Goal: Task Accomplishment & Management: Manage account settings

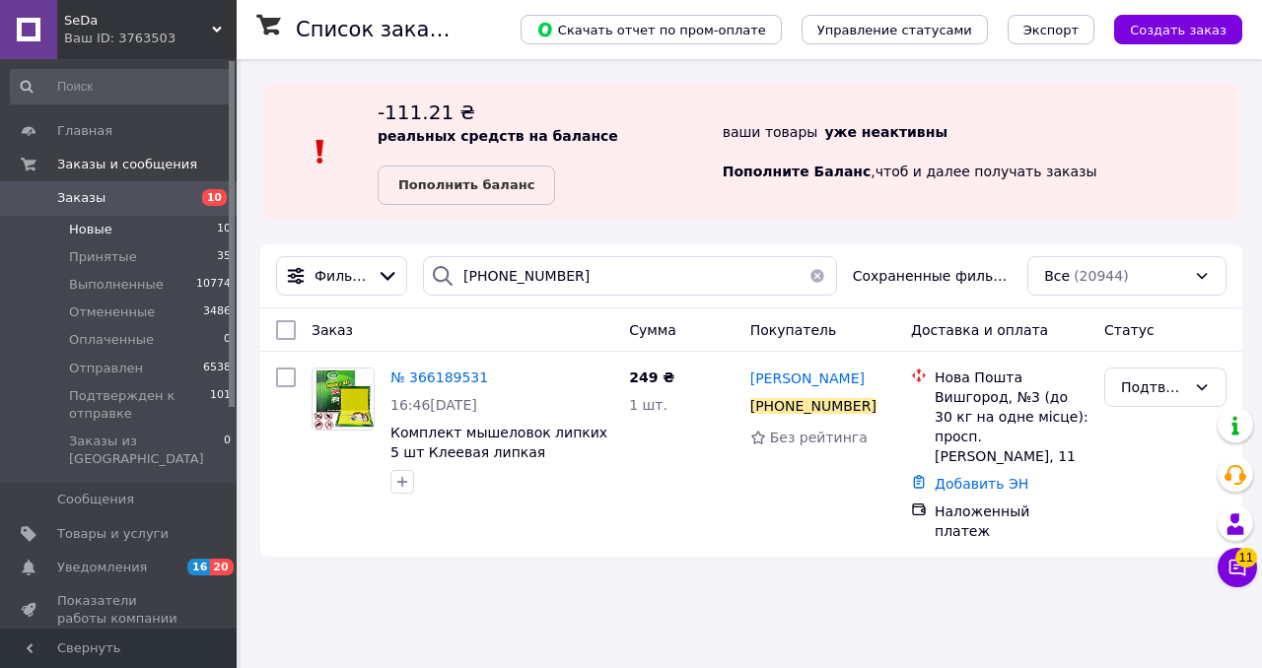
click at [127, 225] on li "Новые 10" at bounding box center [121, 230] width 243 height 28
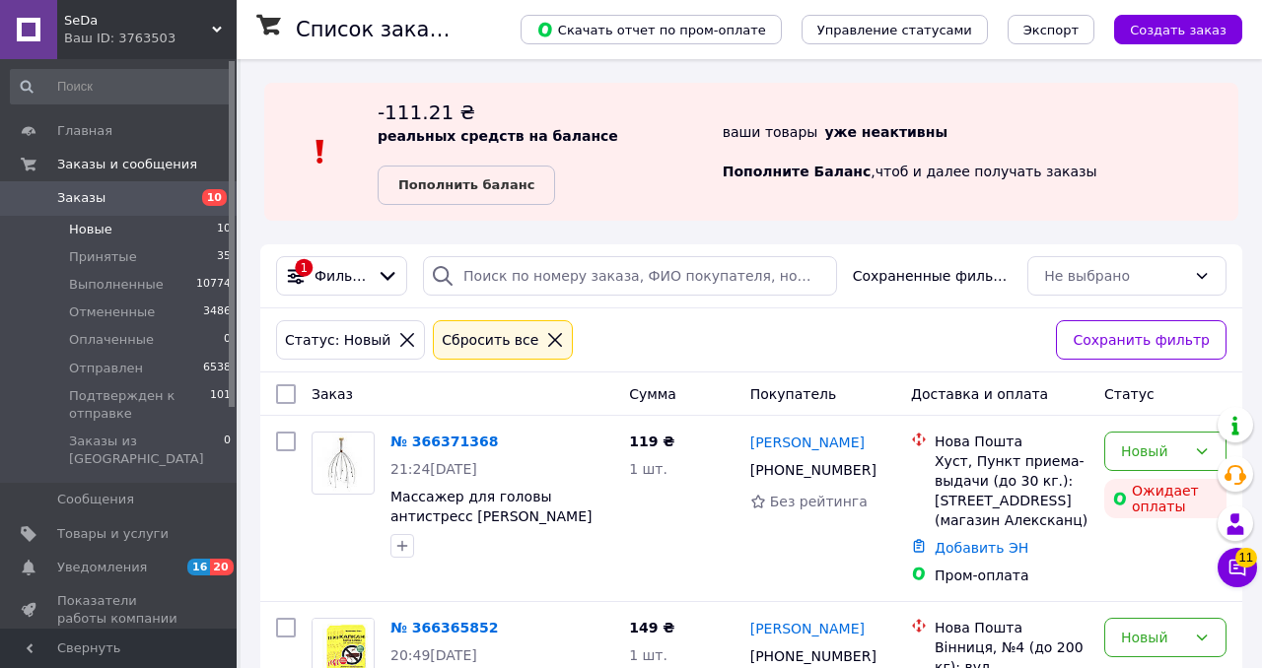
click at [291, 397] on input "checkbox" at bounding box center [286, 395] width 20 height 20
checkbox input "true"
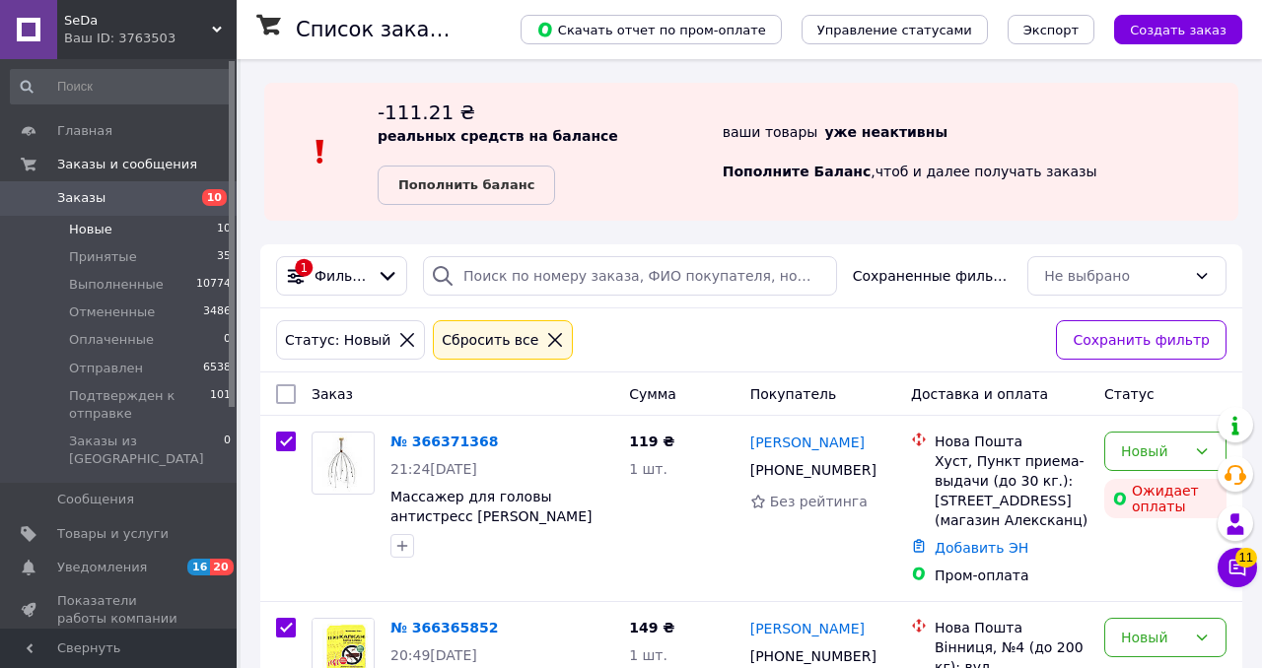
checkbox input "true"
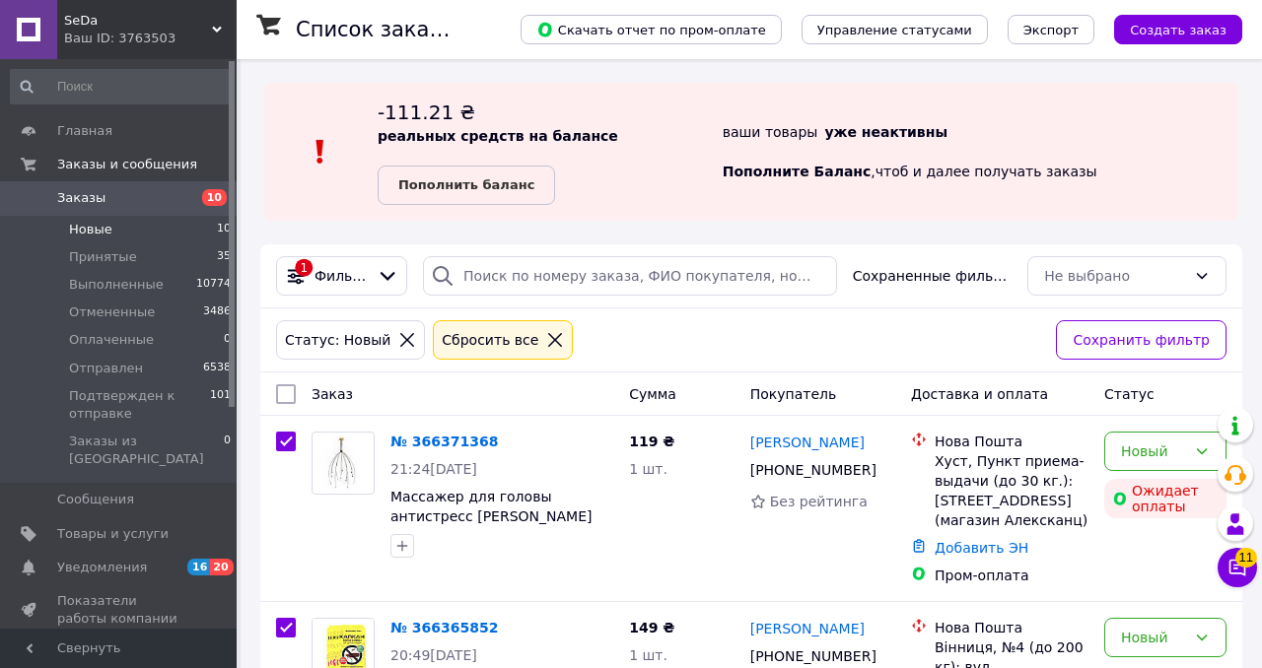
checkbox input "true"
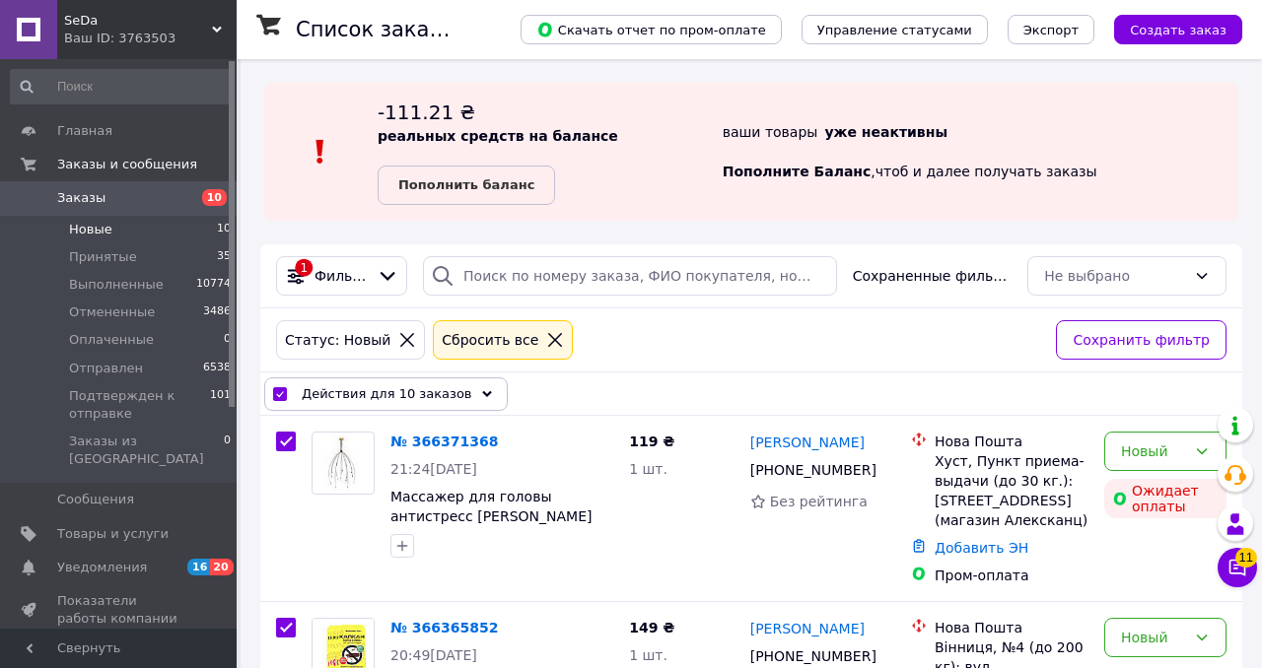
click at [387, 387] on span "Действия для 10 заказов" at bounding box center [387, 395] width 171 height 20
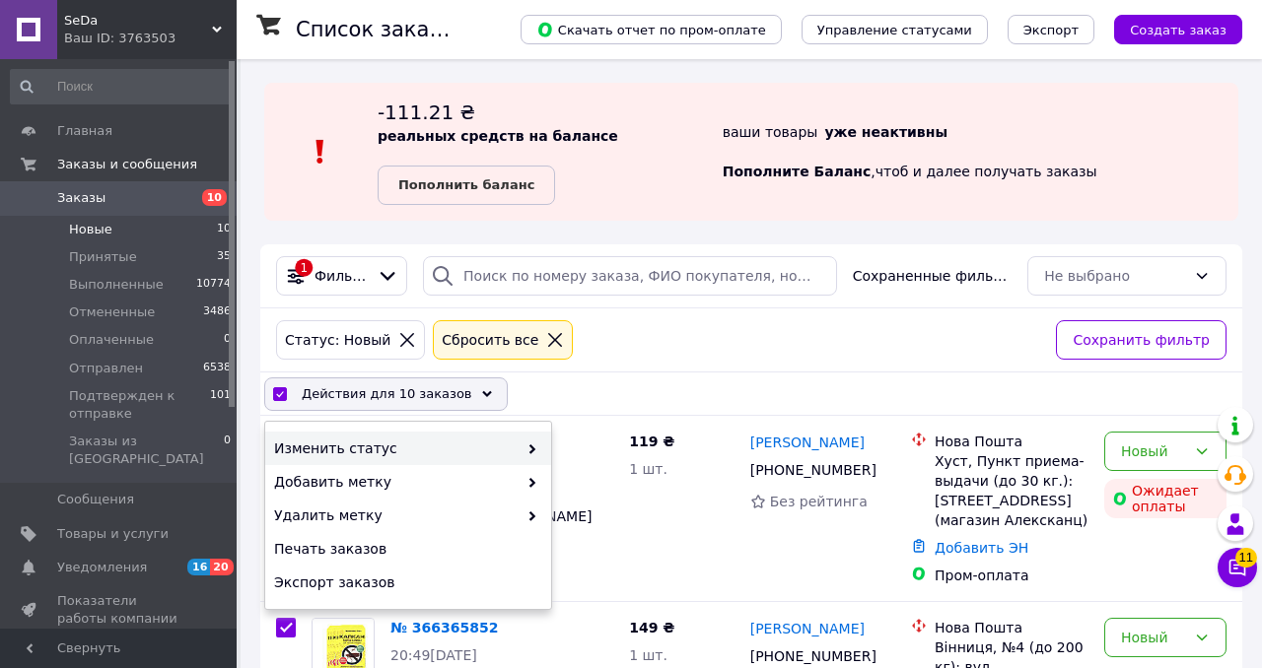
click at [397, 442] on span "Изменить статус" at bounding box center [396, 449] width 244 height 20
click at [430, 446] on span "Изменить статус" at bounding box center [396, 449] width 244 height 20
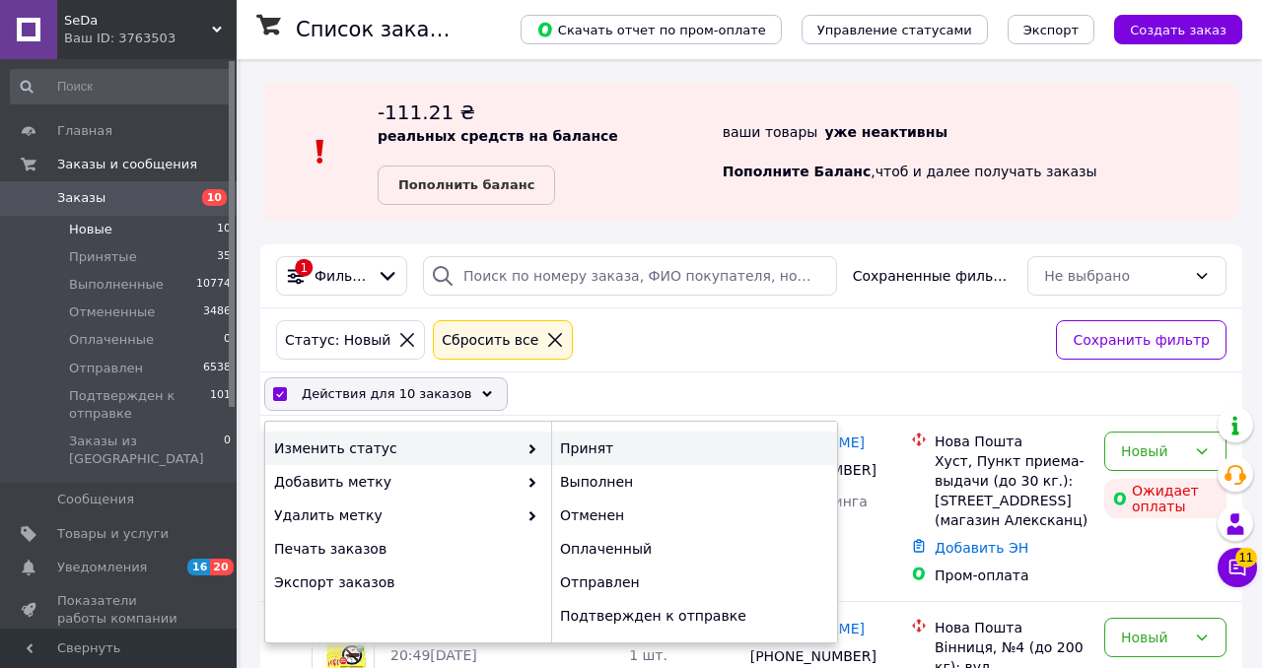
click at [571, 448] on div "Принят" at bounding box center [694, 449] width 286 height 34
checkbox input "false"
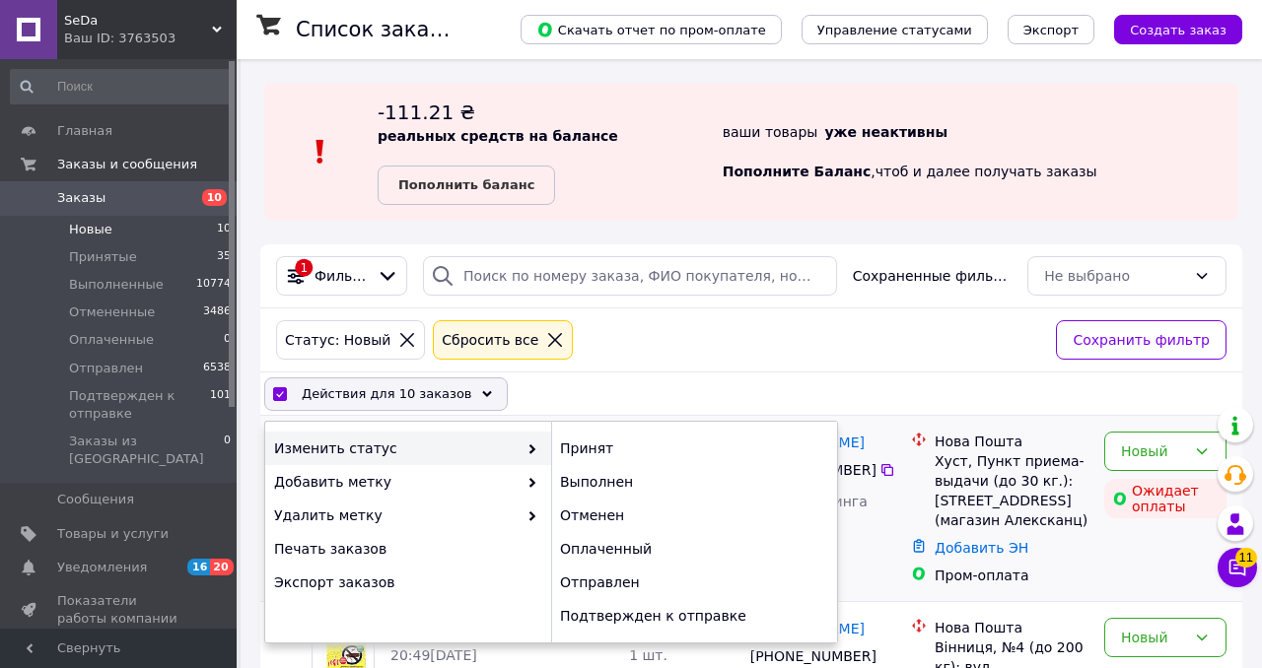
checkbox input "false"
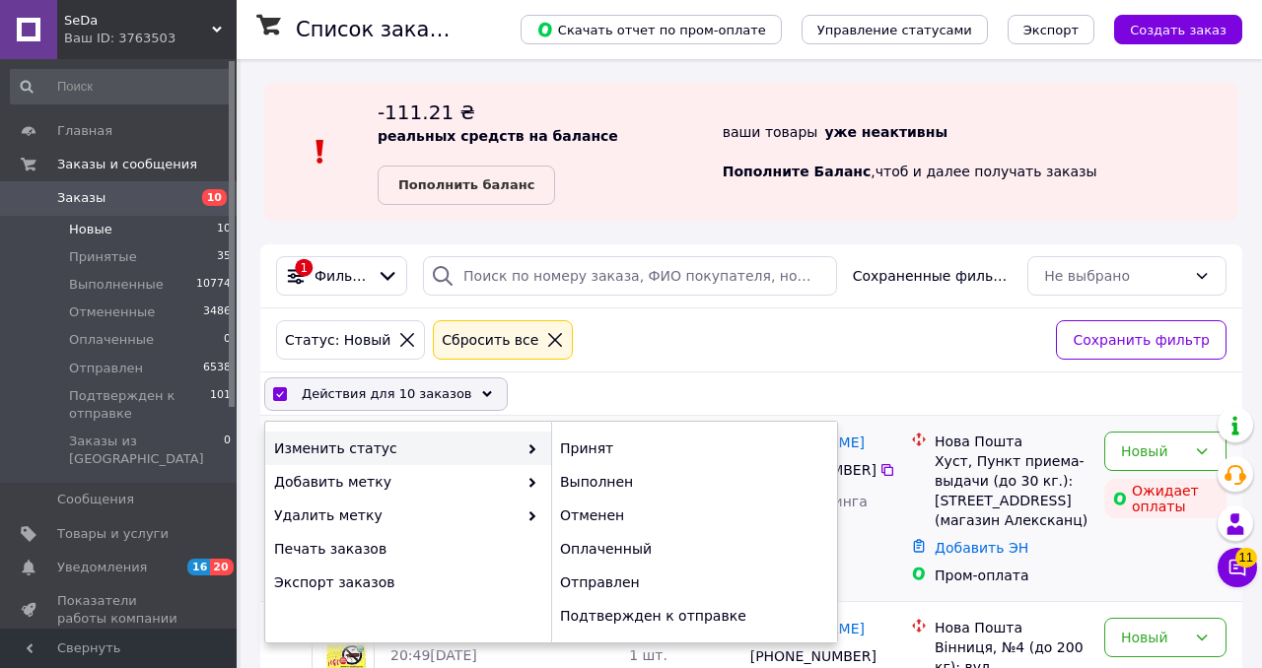
checkbox input "false"
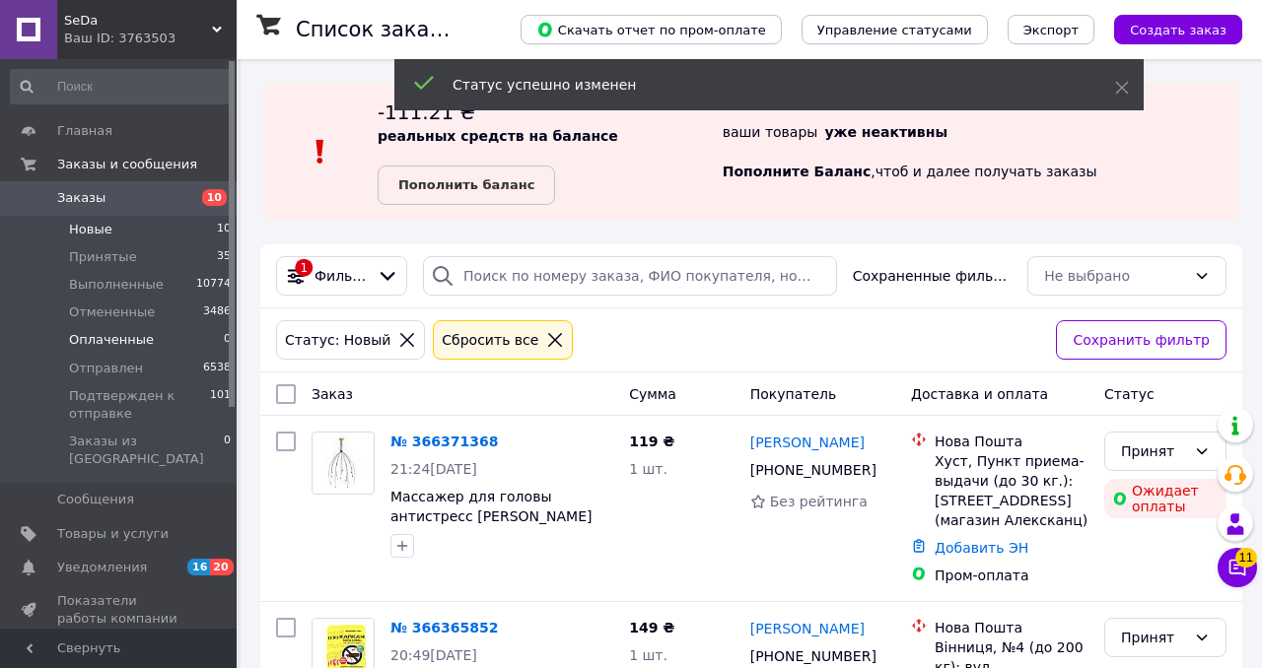
click at [160, 331] on li "Оплаченные 0" at bounding box center [121, 340] width 243 height 28
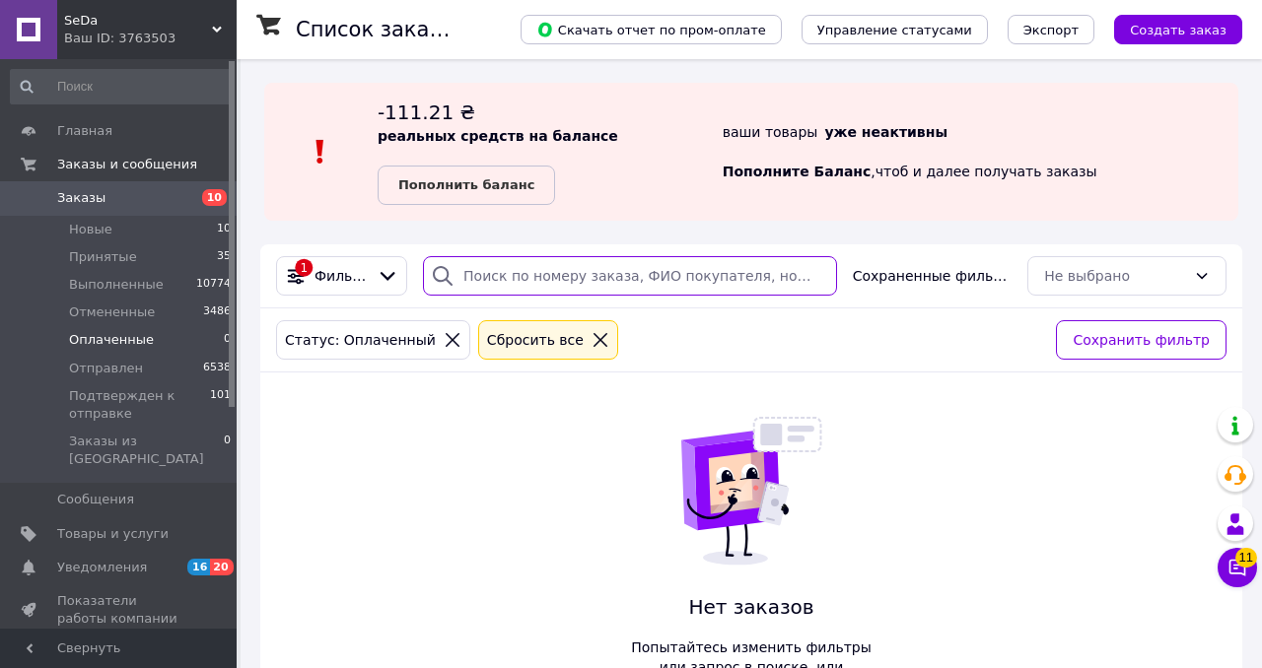
click at [533, 264] on input "search" at bounding box center [630, 275] width 414 height 39
paste input "[PHONE_NUMBER]"
type input "[PHONE_NUMBER]"
click at [699, 285] on input "[PHONE_NUMBER]" at bounding box center [630, 275] width 414 height 39
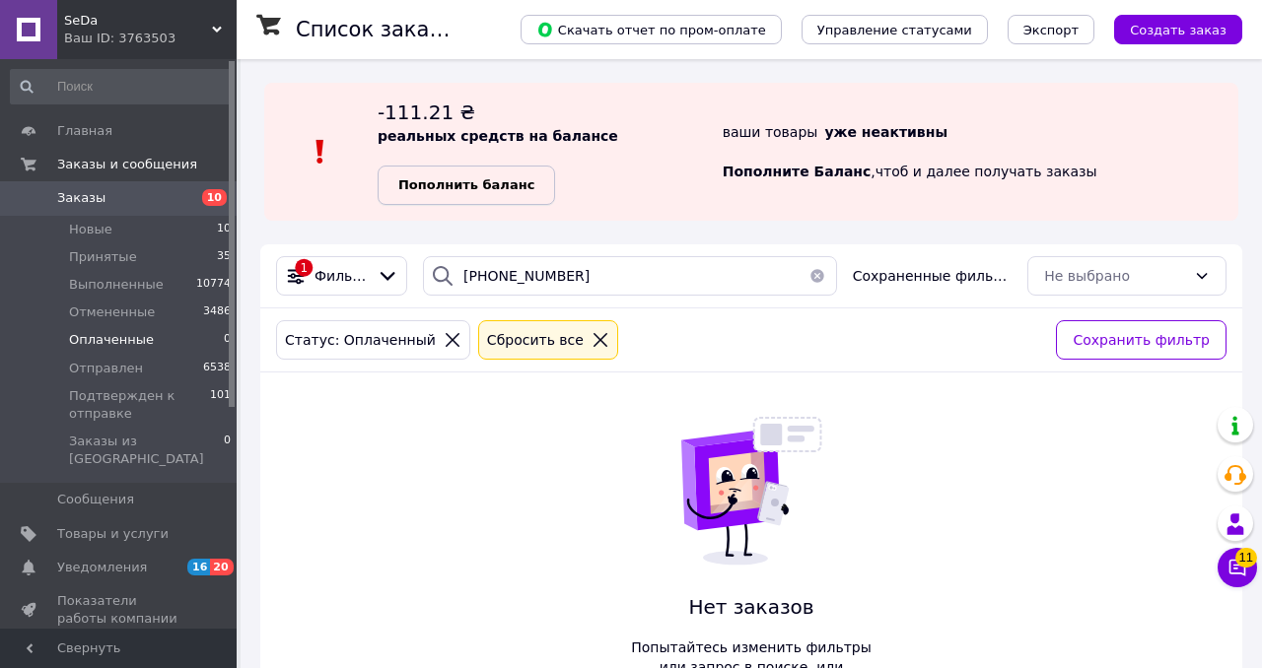
click at [488, 191] on b "Пополнить баланс" at bounding box center [466, 184] width 136 height 15
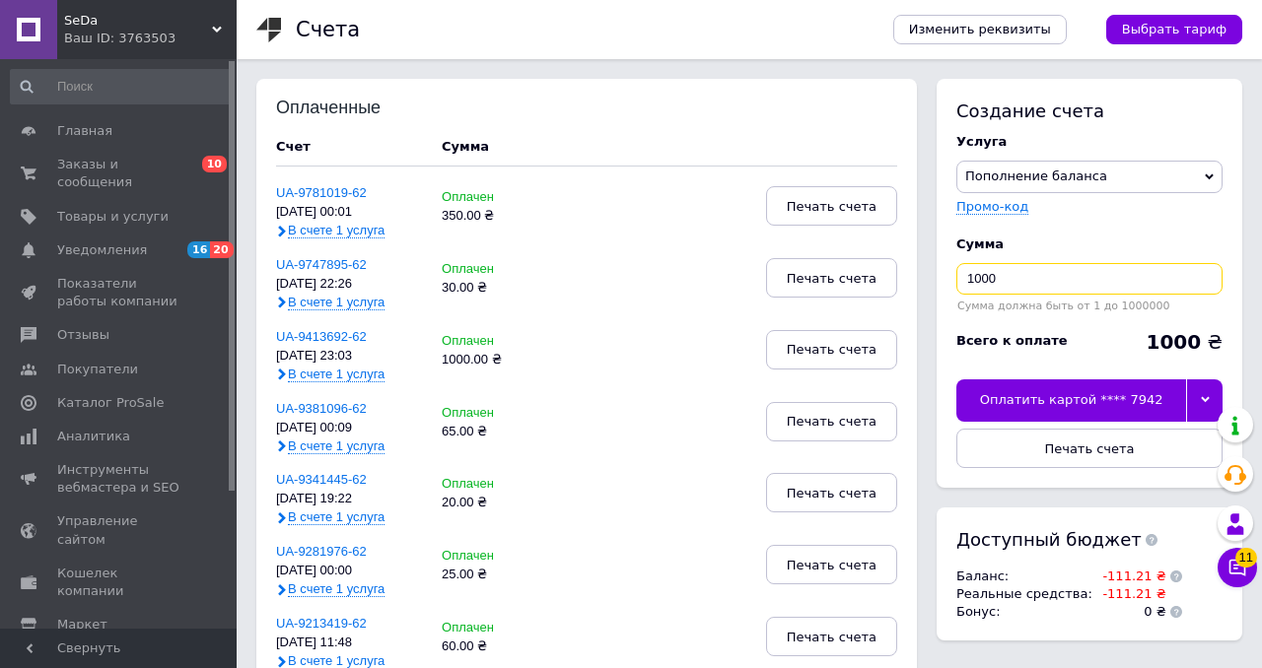
click at [1064, 275] on input "1000" at bounding box center [1089, 279] width 266 height 32
type input "115"
click at [1213, 394] on div at bounding box center [1204, 400] width 36 height 41
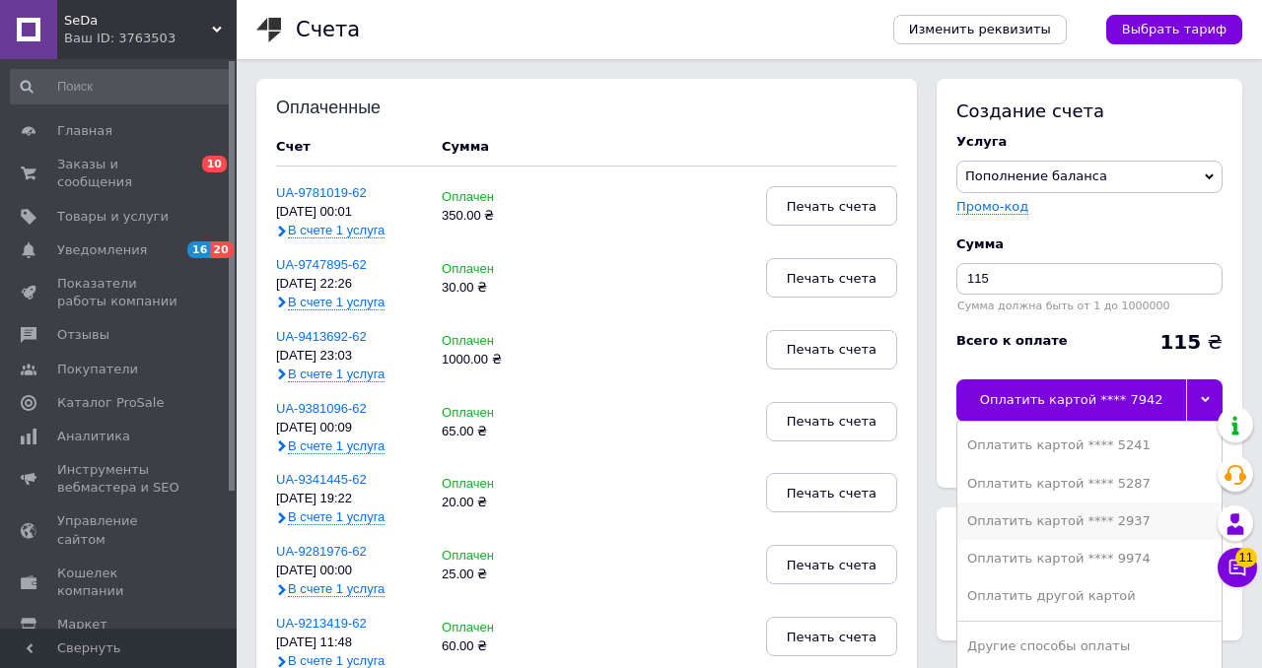
click at [1145, 525] on div "Оплатить картой **** 2937" at bounding box center [1089, 522] width 245 height 18
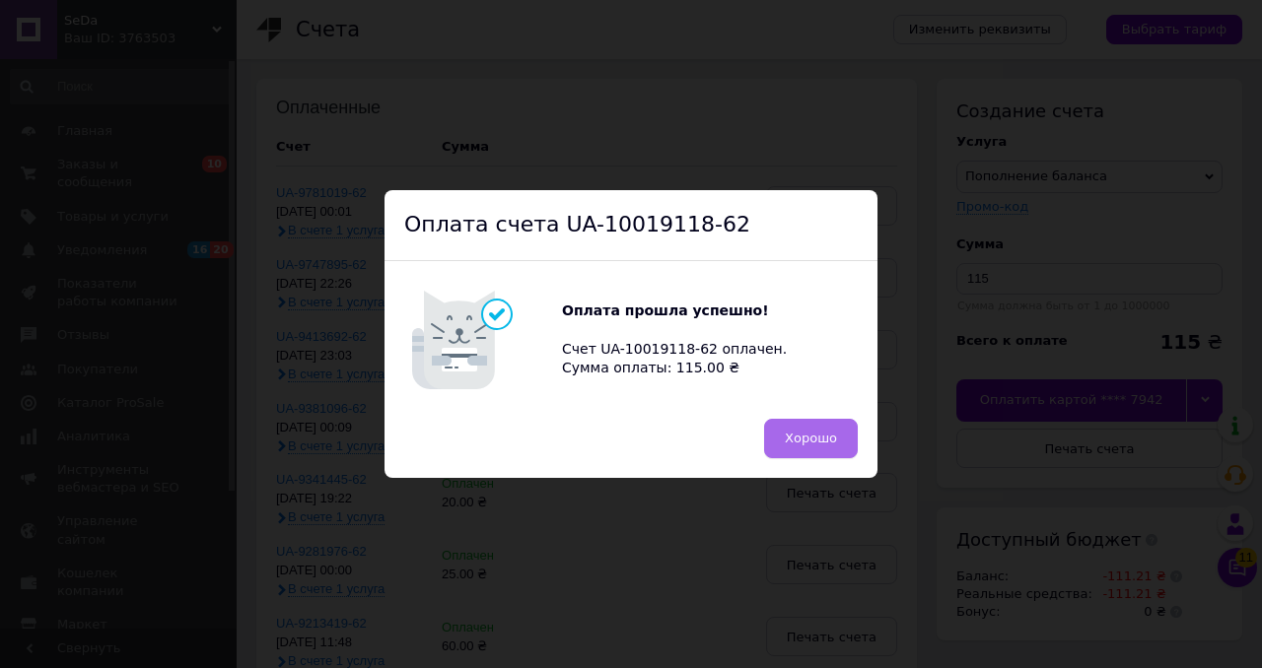
click at [832, 447] on button "Хорошо" at bounding box center [811, 438] width 94 height 39
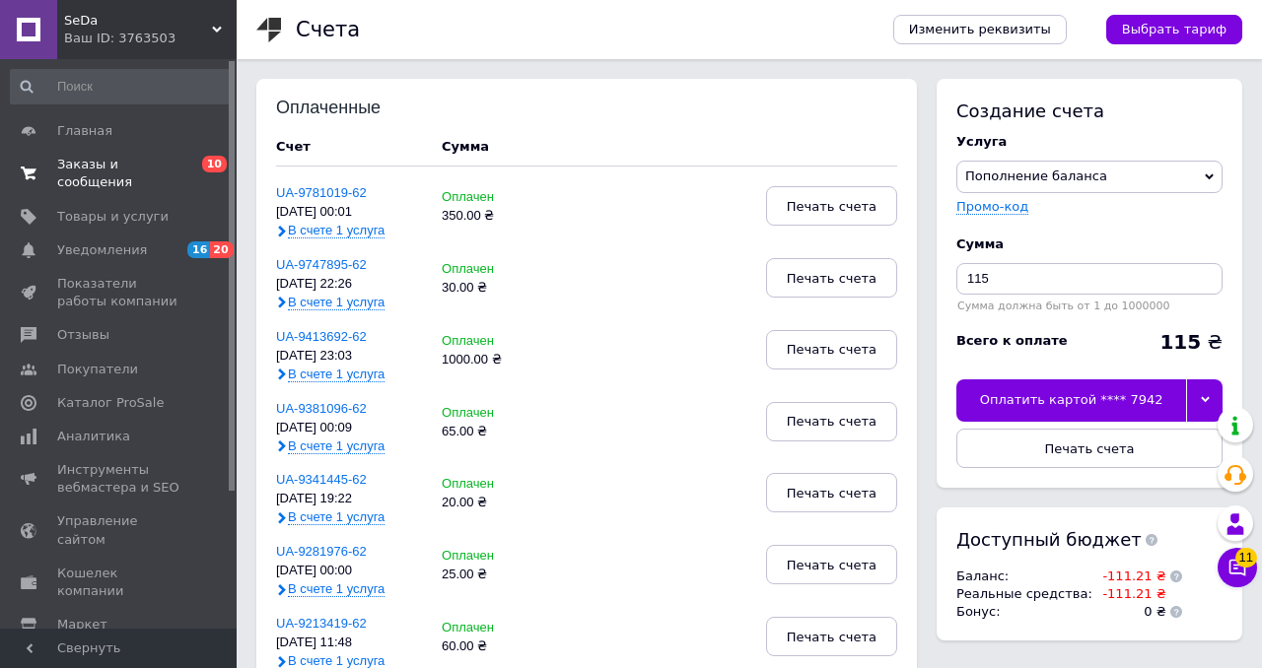
click at [128, 158] on span "Заказы и сообщения" at bounding box center [119, 173] width 125 height 35
